Goal: Transaction & Acquisition: Purchase product/service

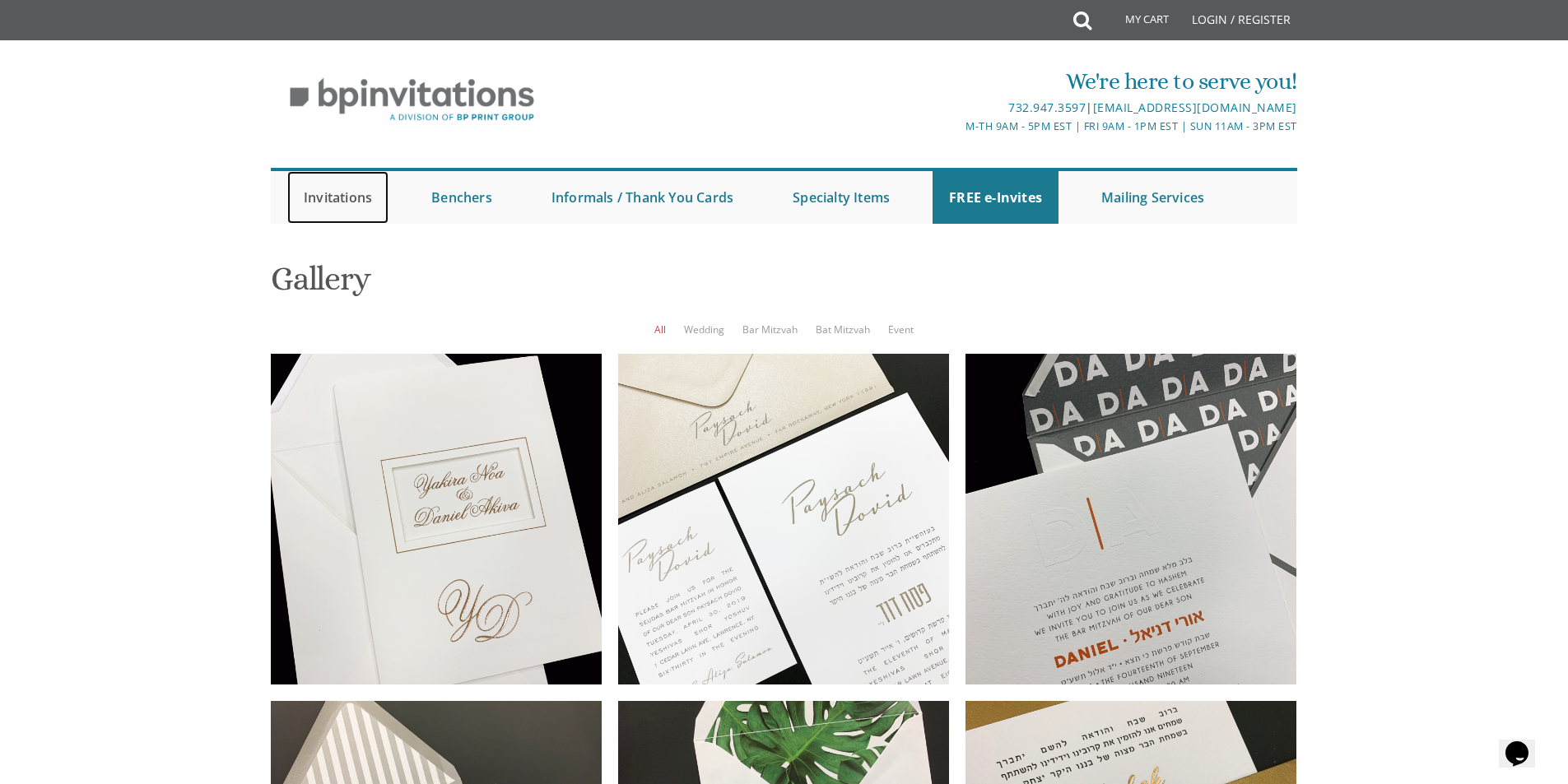
click at [355, 199] on link "Invitations" at bounding box center [338, 198] width 101 height 53
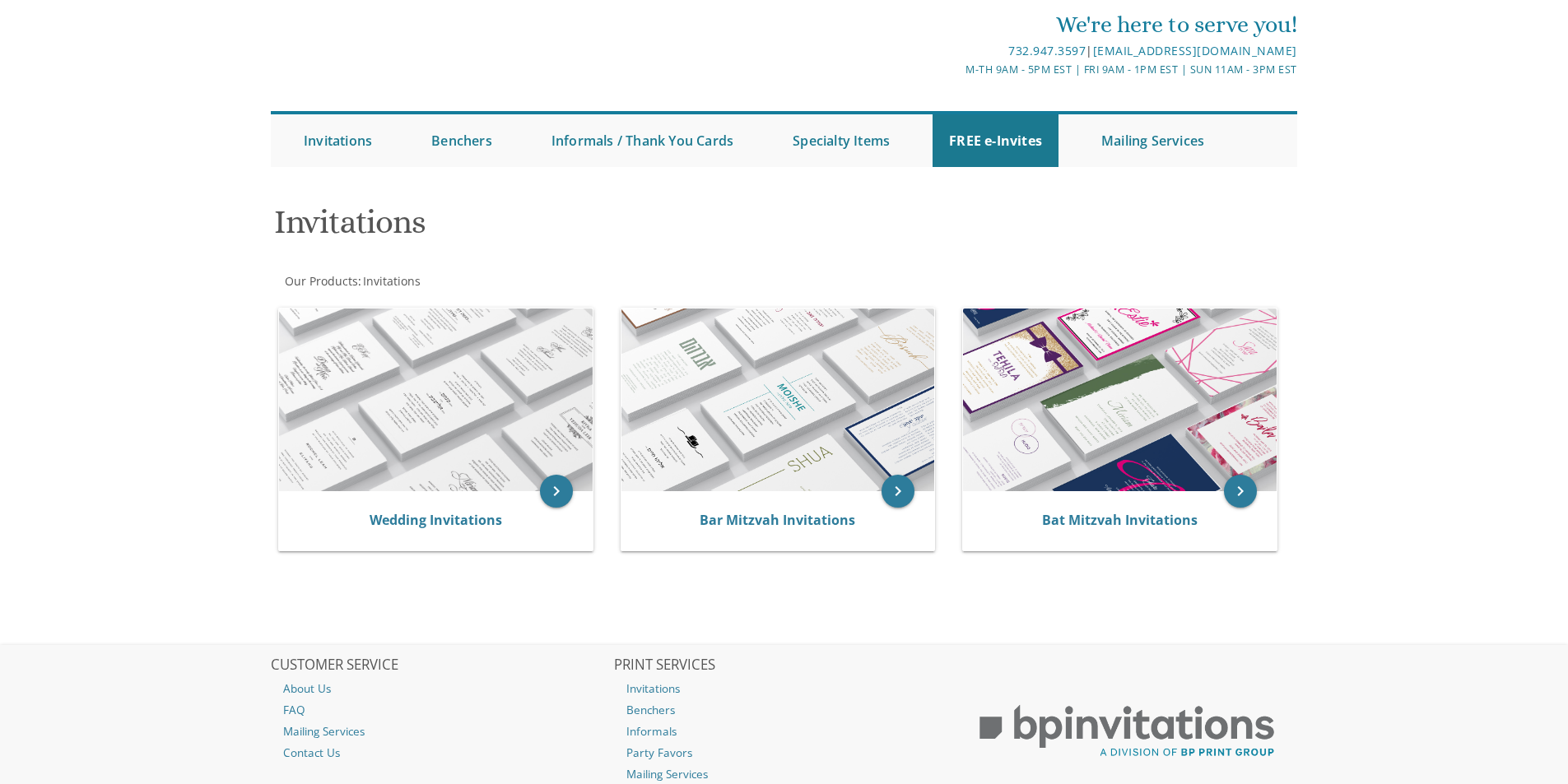
scroll to position [82, 0]
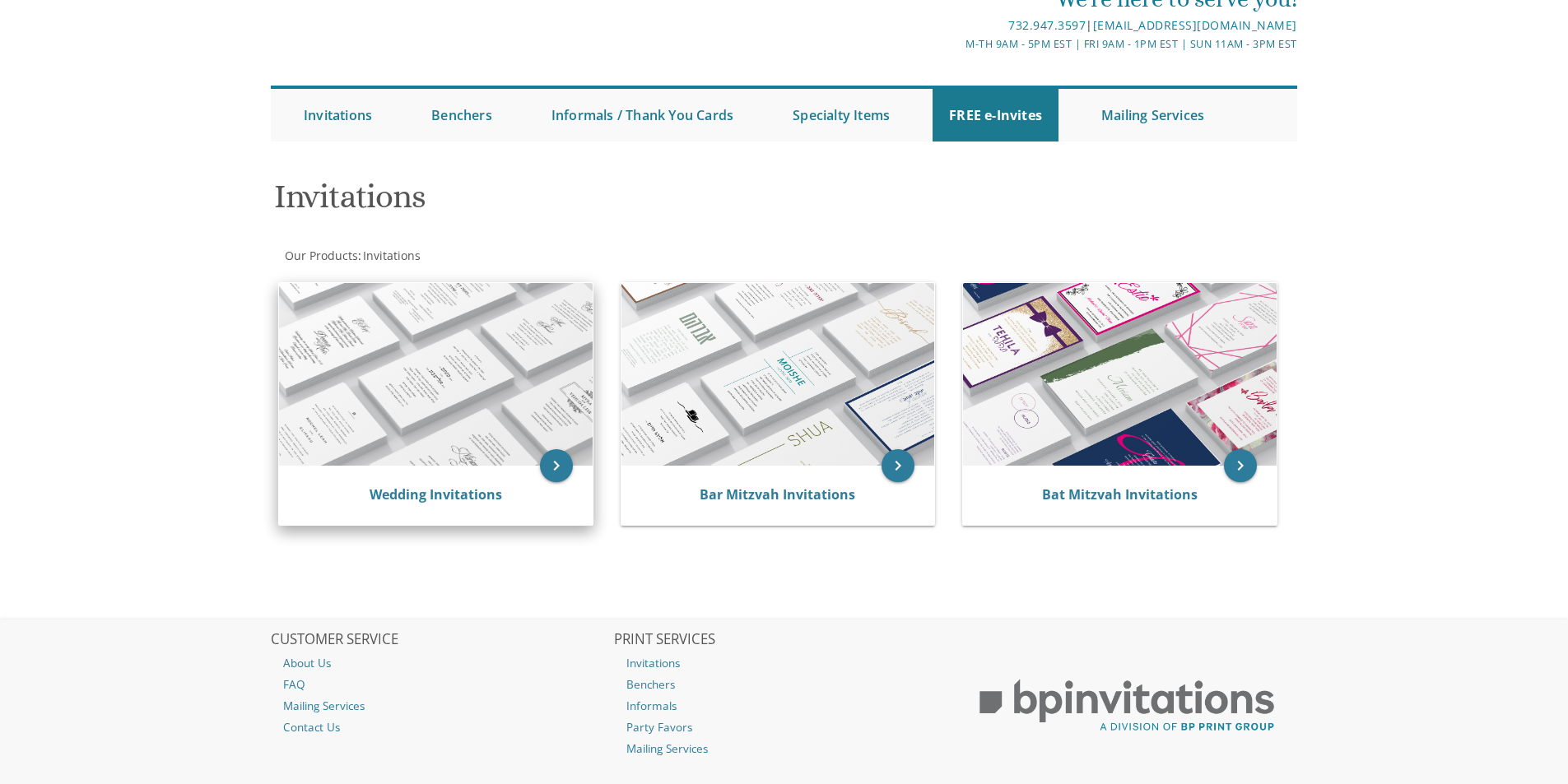
click at [434, 394] on img at bounding box center [435, 374] width 313 height 183
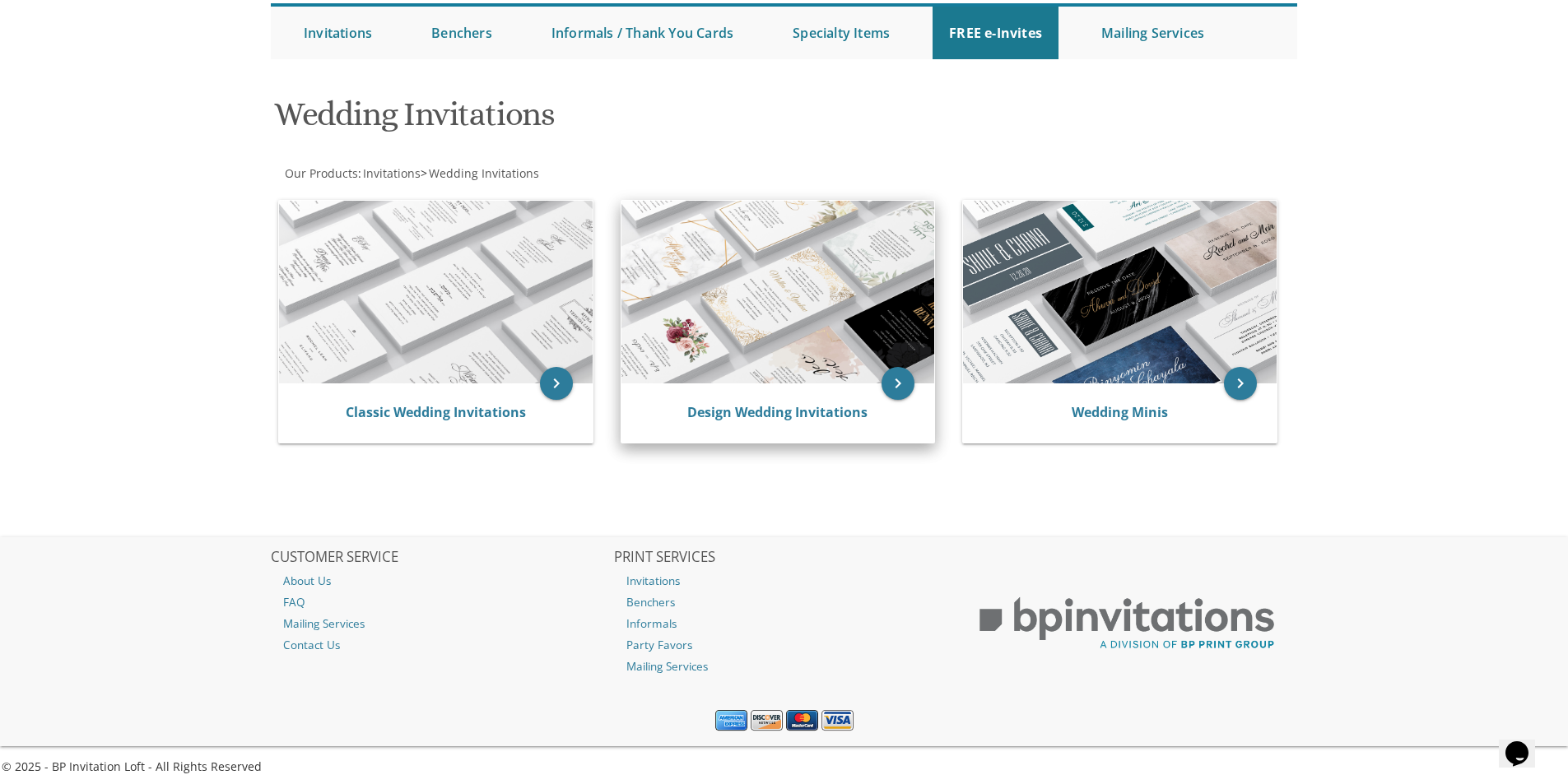
click at [797, 322] on img at bounding box center [778, 291] width 313 height 183
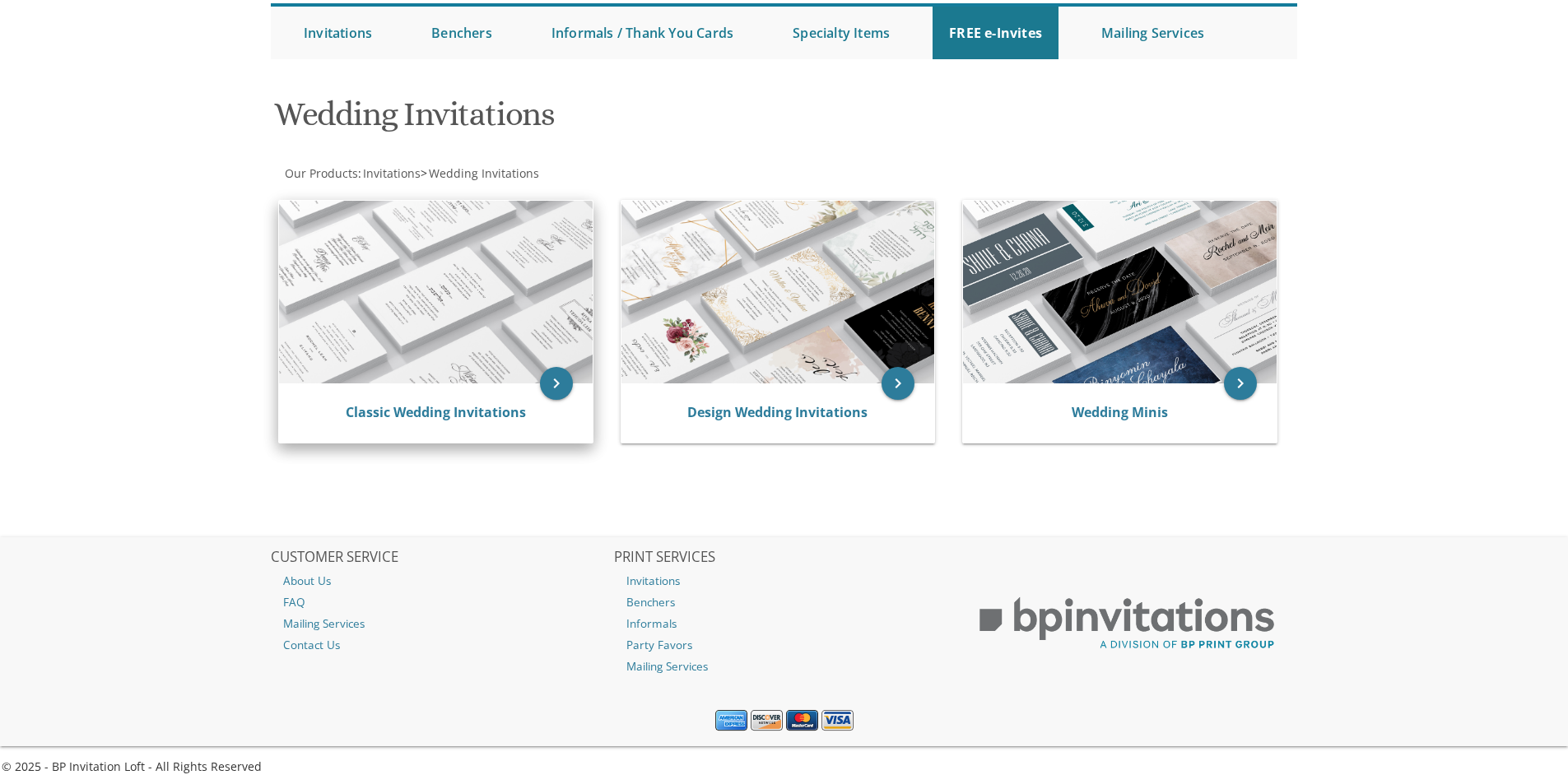
click at [433, 307] on img at bounding box center [435, 291] width 313 height 183
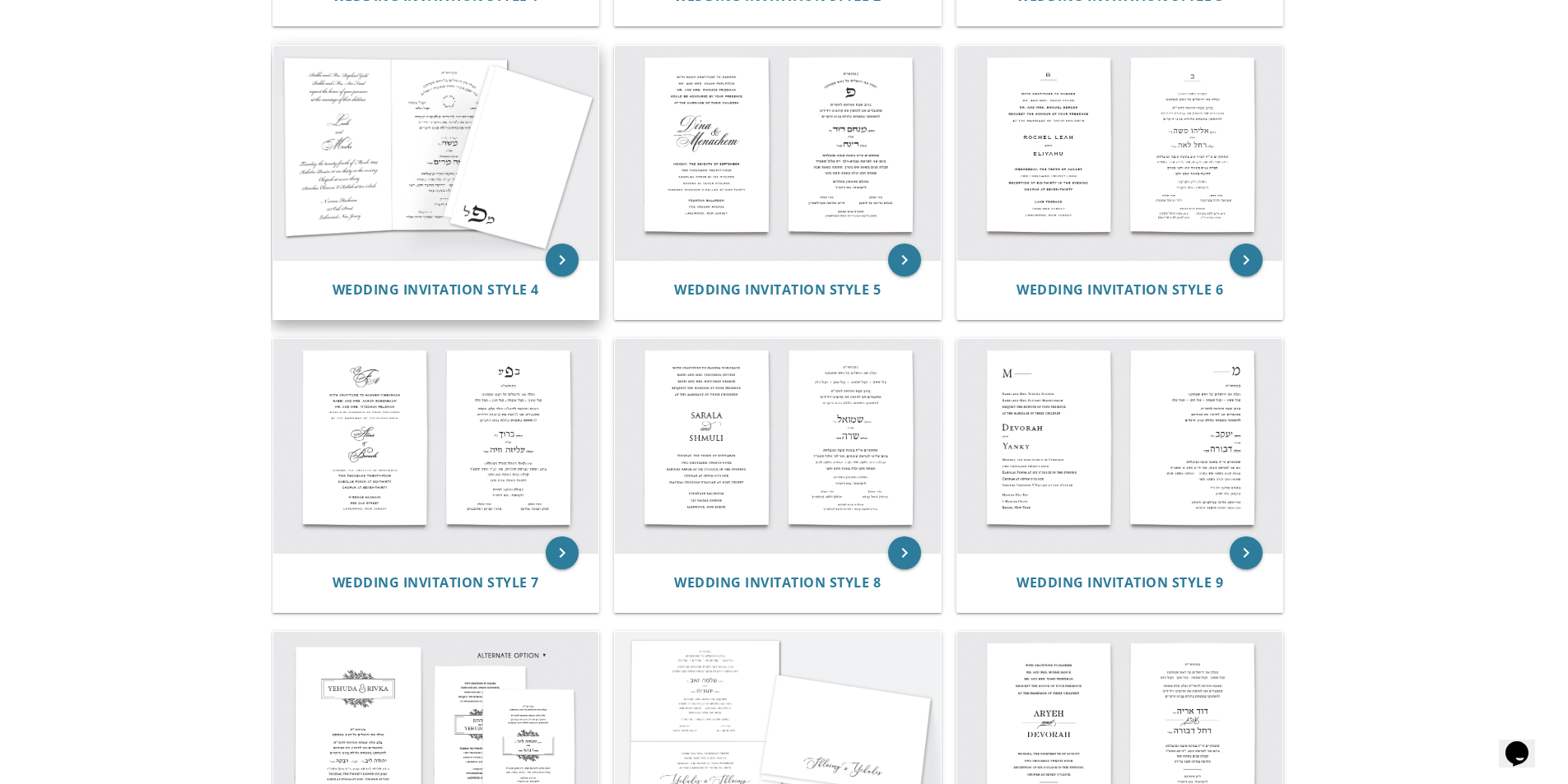
scroll to position [494, 0]
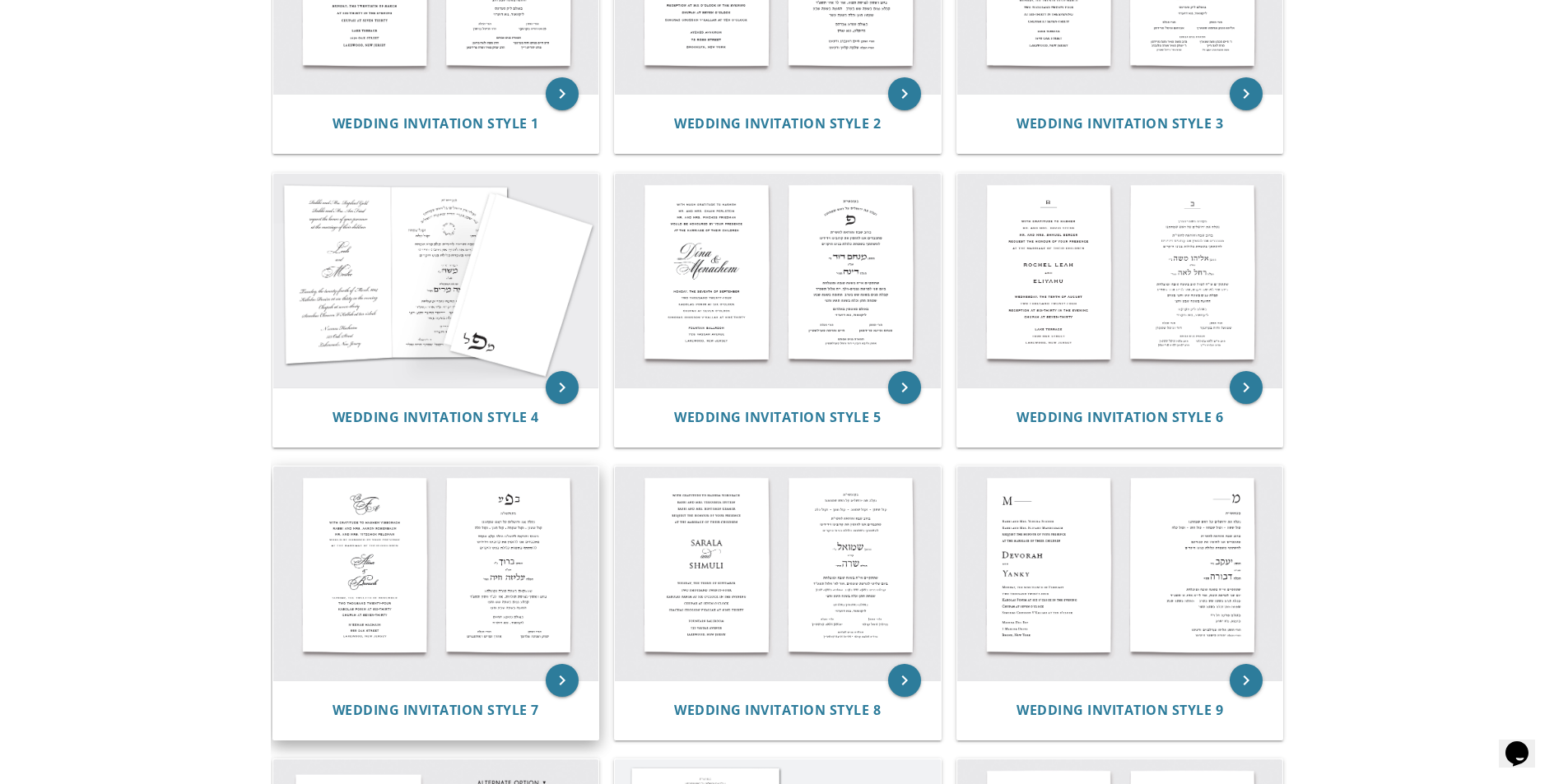
click at [480, 599] on img at bounding box center [436, 573] width 326 height 214
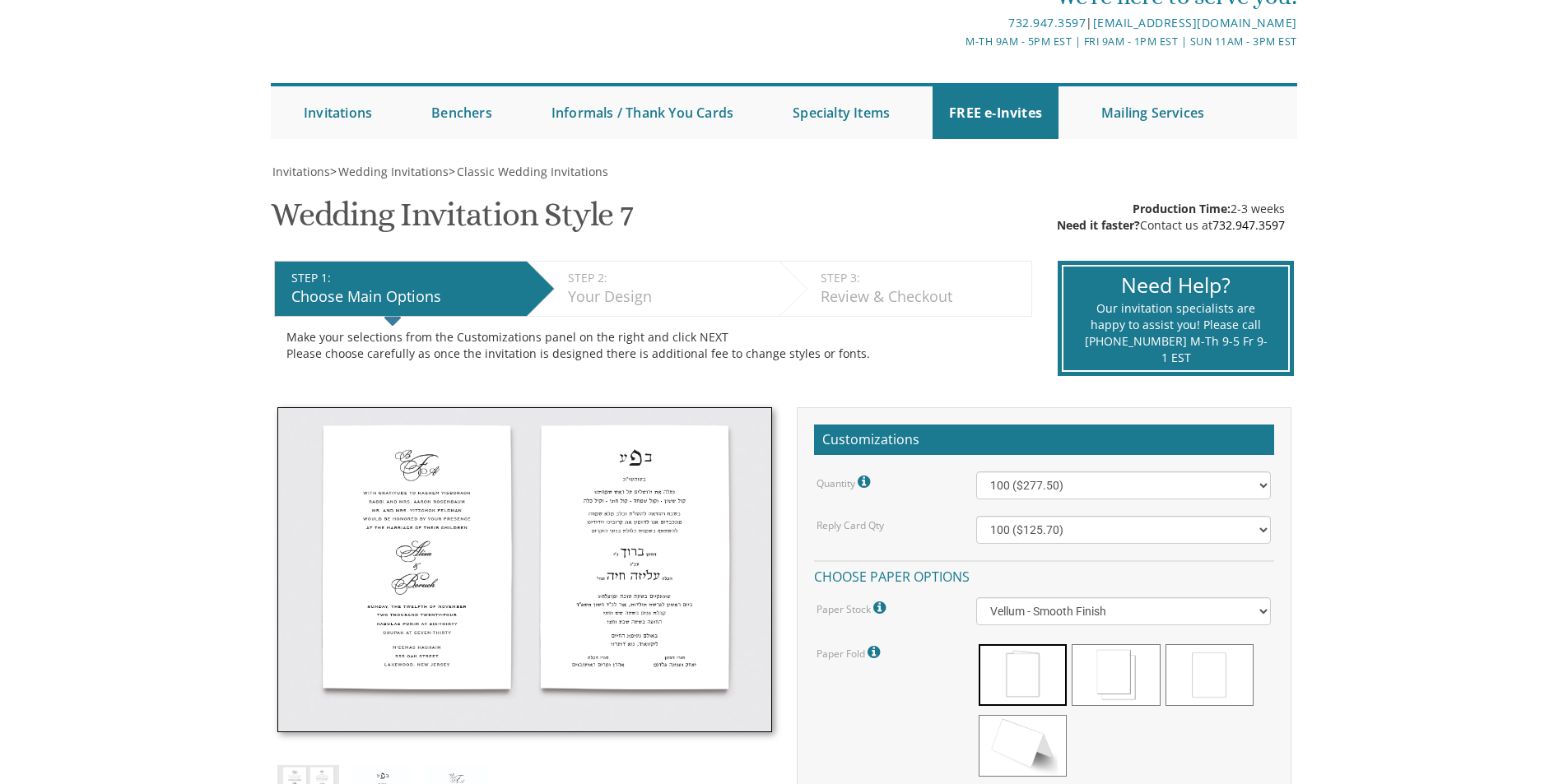
scroll to position [329, 0]
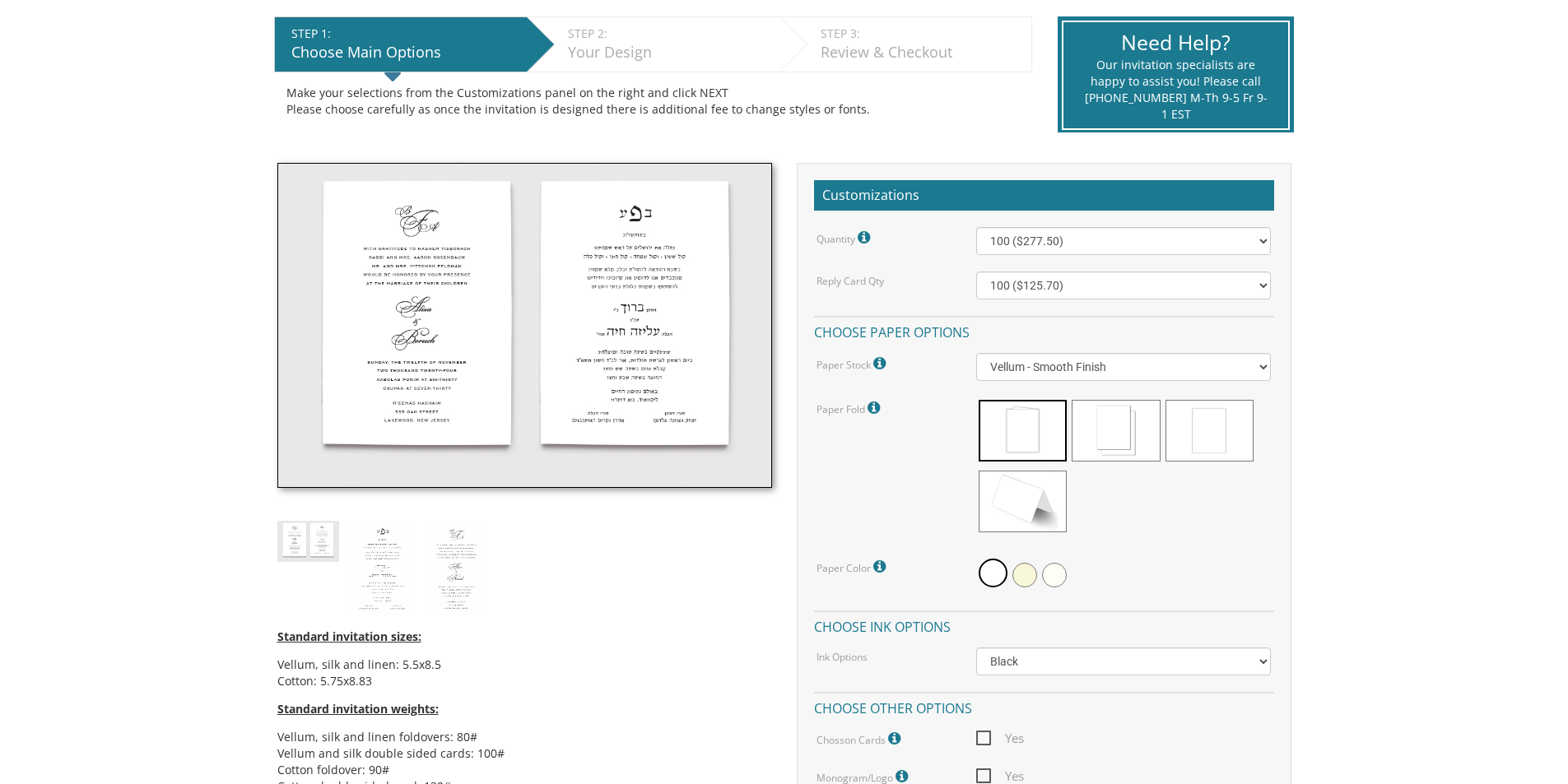
click at [395, 554] on img at bounding box center [381, 568] width 62 height 96
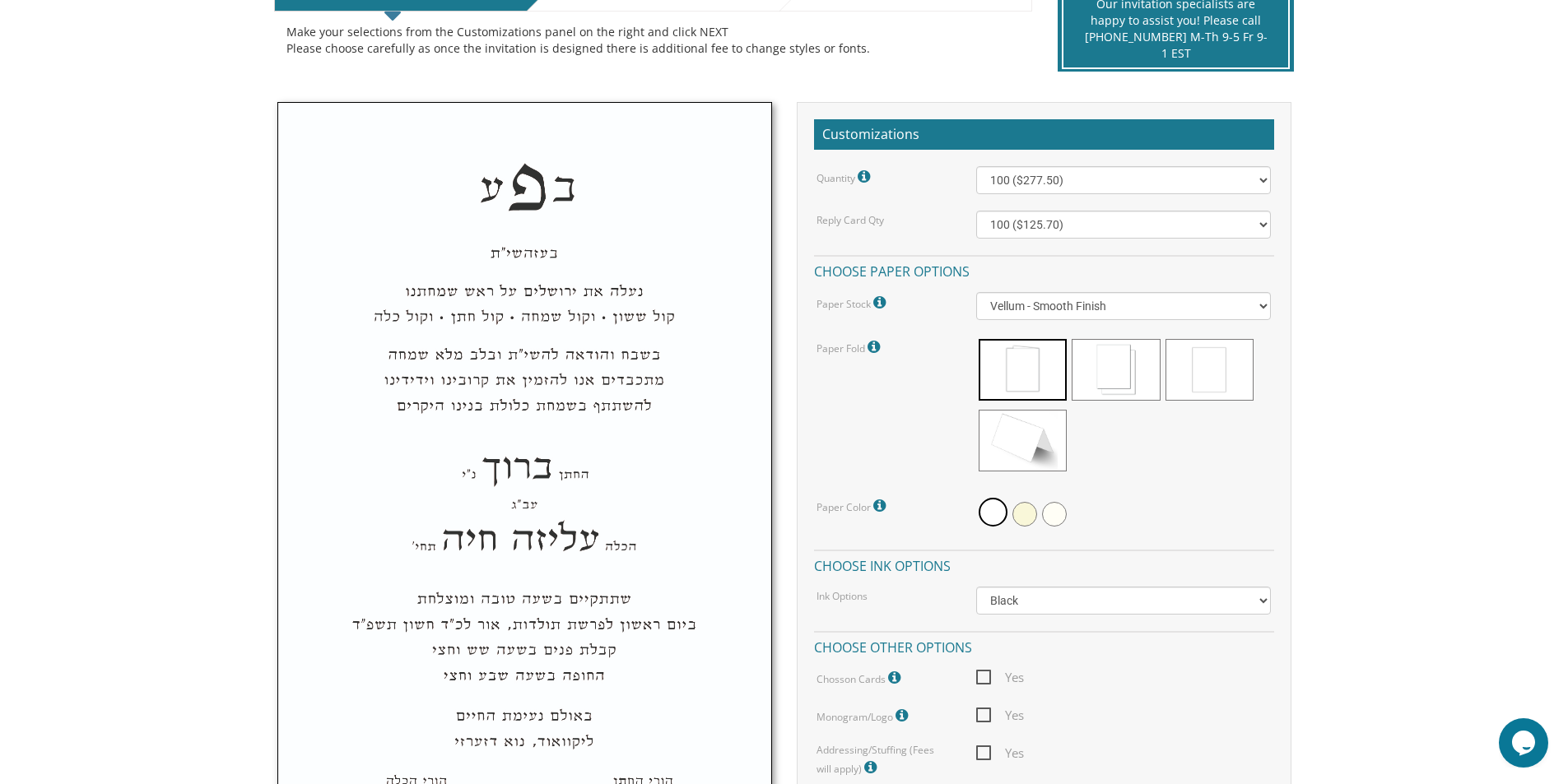
scroll to position [658, 0]
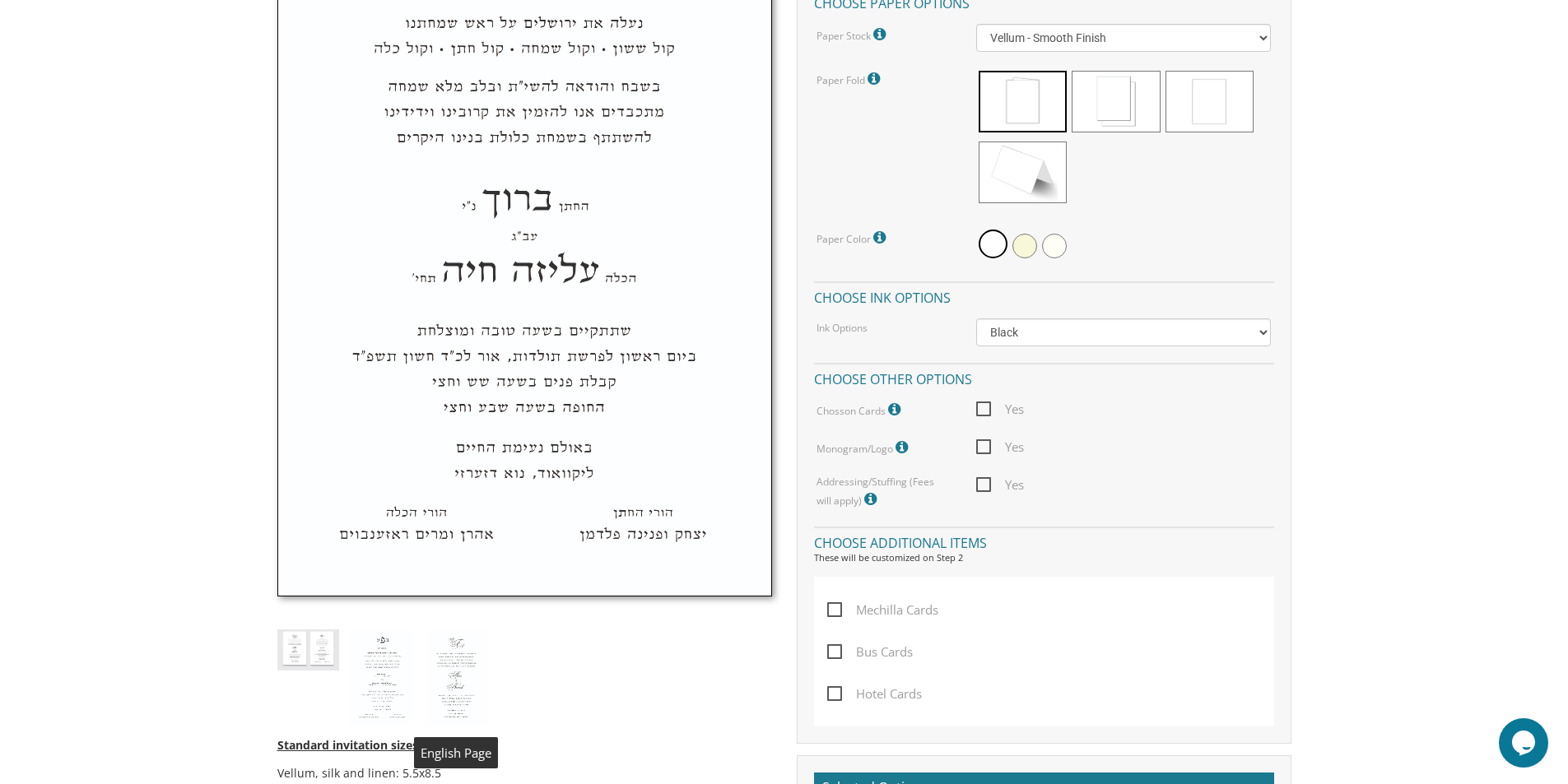
click at [454, 688] on img at bounding box center [456, 676] width 62 height 96
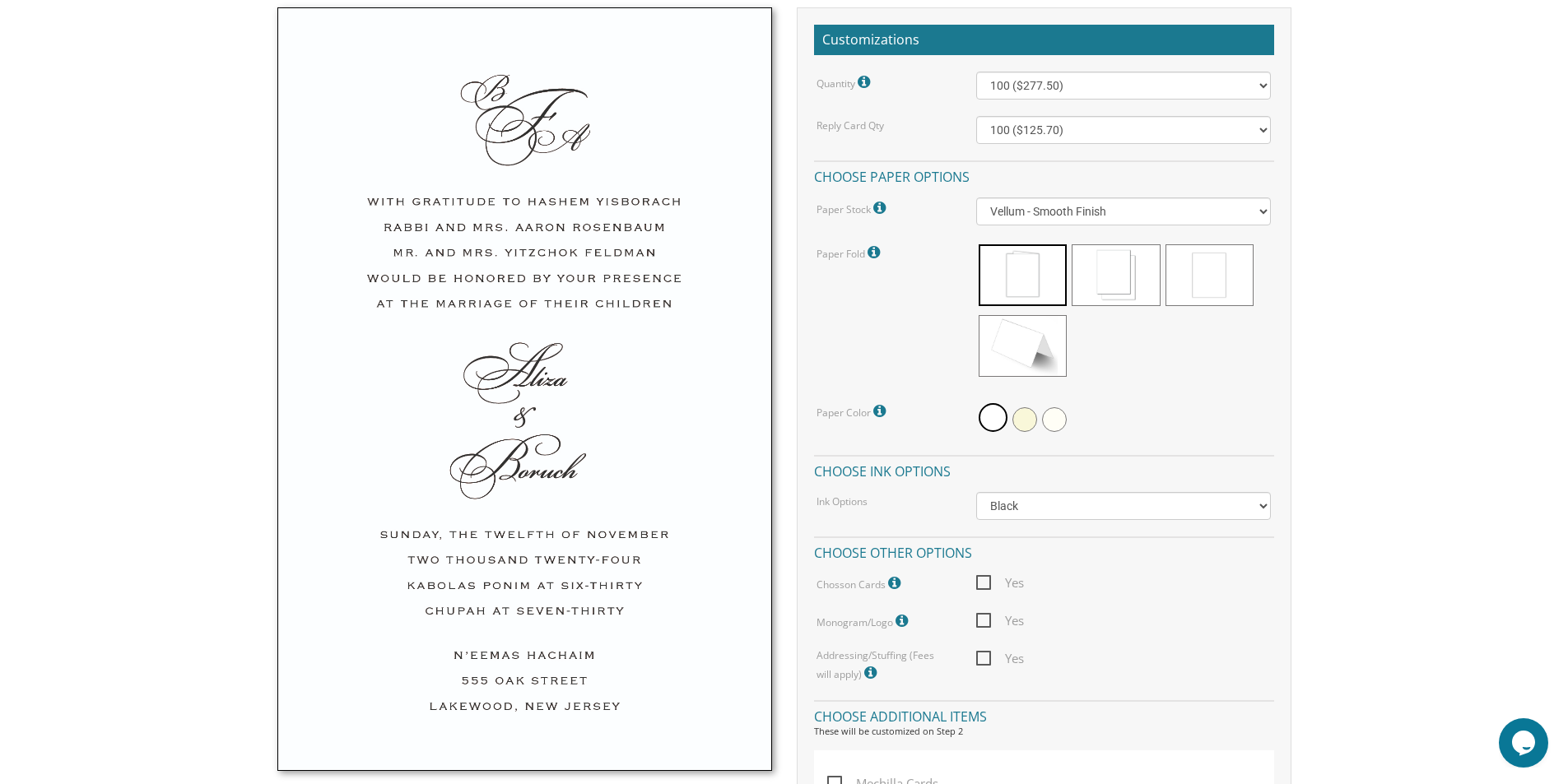
scroll to position [165, 0]
